Goal: Contribute content

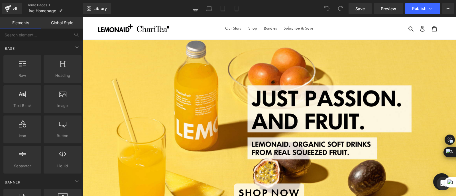
drag, startPoint x: 324, startPoint y: 26, endPoint x: 338, endPoint y: 28, distance: 14.2
click at [338, 28] on ul "Our Story Shop Bundles Subscribe & Save" at bounding box center [268, 28] width 171 height 8
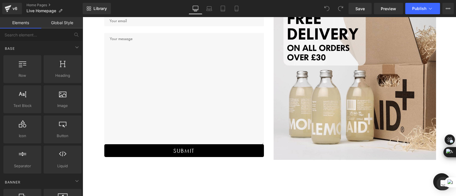
scroll to position [1637, 0]
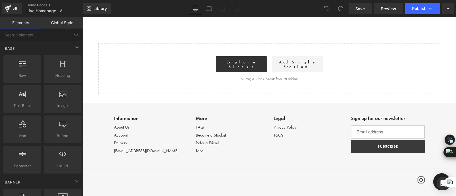
click at [201, 140] on link "Refer a Friend" at bounding box center [207, 143] width 23 height 6
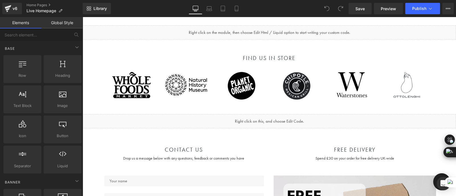
scroll to position [1300, 0]
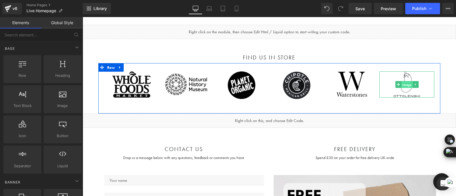
click at [407, 85] on span "Image" at bounding box center [406, 84] width 11 height 7
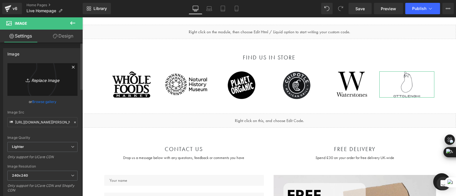
click at [39, 81] on icon "Replace Image" at bounding box center [43, 79] width 46 height 7
type input "C:\fakepath\blank street.png"
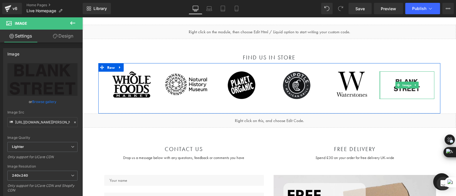
drag, startPoint x: 383, startPoint y: 98, endPoint x: 378, endPoint y: 91, distance: 8.3
click at [379, 91] on div "Image" at bounding box center [406, 86] width 55 height 28
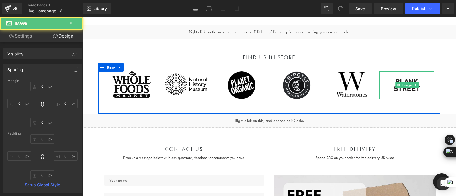
click at [393, 80] on img at bounding box center [407, 86] width 28 height 28
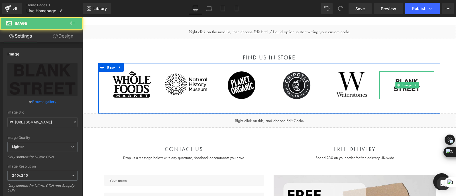
click at [396, 91] on img at bounding box center [407, 86] width 28 height 28
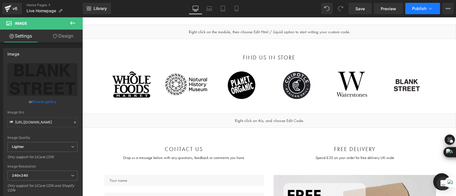
click at [414, 11] on span "Publish" at bounding box center [419, 8] width 14 height 5
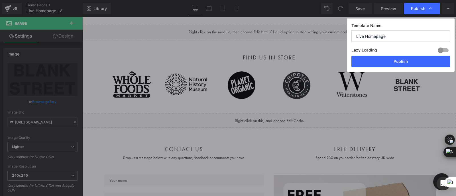
click at [442, 50] on div at bounding box center [443, 50] width 14 height 9
click at [402, 61] on button "Publish" at bounding box center [400, 61] width 99 height 11
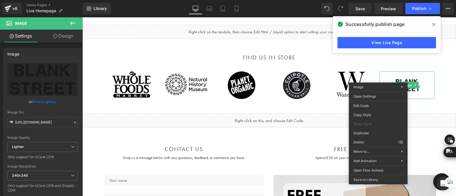
click at [433, 24] on icon at bounding box center [433, 24] width 3 height 5
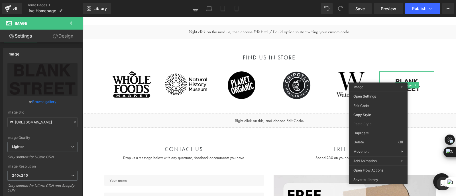
click at [309, 134] on div "CONTACT US Heading Drop us a message below with any questions, feedback or comm…" at bounding box center [269, 149] width 342 height 42
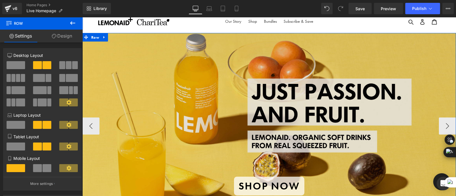
scroll to position [6, 0]
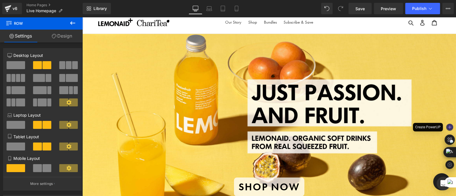
click at [447, 127] on div at bounding box center [449, 127] width 7 height 7
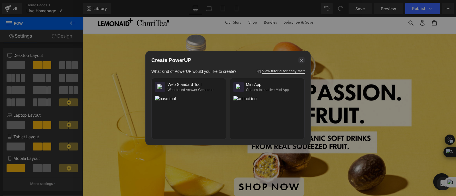
click at [301, 60] on icon at bounding box center [301, 60] width 3 height 3
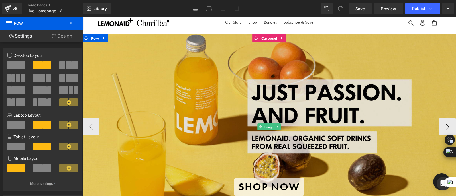
scroll to position [48, 0]
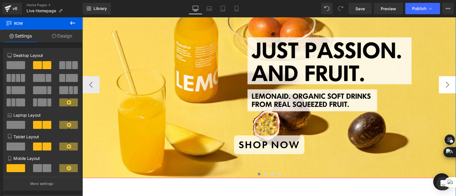
click at [444, 85] on button "›" at bounding box center [447, 84] width 17 height 17
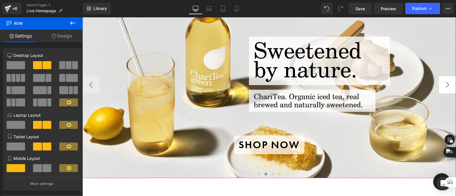
click at [444, 86] on button "›" at bounding box center [447, 84] width 17 height 17
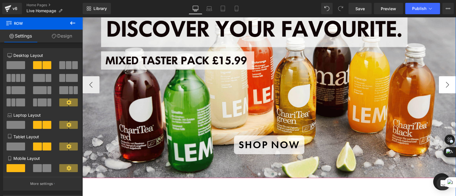
click at [444, 85] on button "›" at bounding box center [447, 84] width 17 height 17
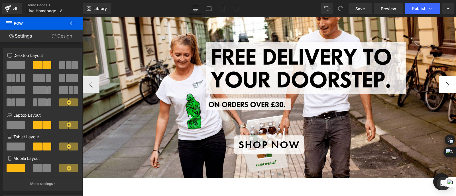
click at [444, 85] on button "›" at bounding box center [447, 84] width 17 height 17
click at [92, 82] on button "‹" at bounding box center [90, 84] width 17 height 17
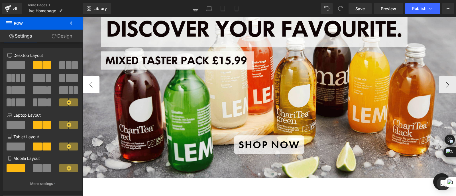
click at [92, 82] on button "‹" at bounding box center [90, 84] width 17 height 17
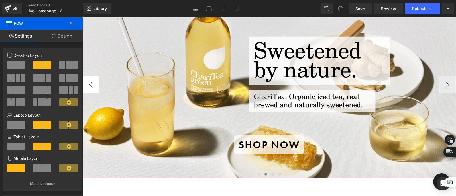
click at [92, 82] on button "‹" at bounding box center [90, 84] width 17 height 17
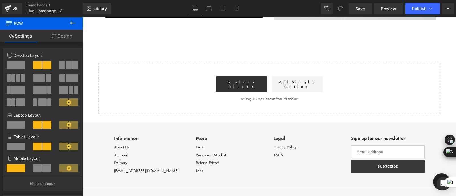
scroll to position [1637, 0]
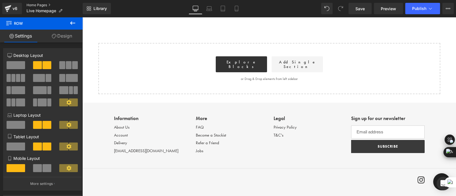
click at [34, 4] on link "Home Pages" at bounding box center [54, 5] width 56 height 5
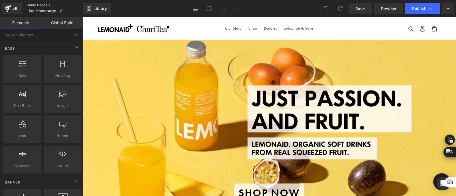
click at [34, 3] on link "Home Pages" at bounding box center [54, 5] width 56 height 5
